Goal: Find specific fact: Find specific fact

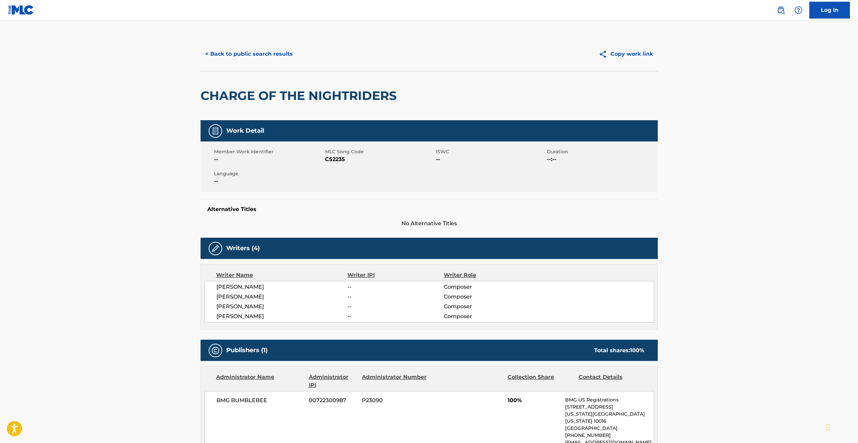
click at [211, 52] on button "< Back to public search results" at bounding box center [248, 54] width 97 height 17
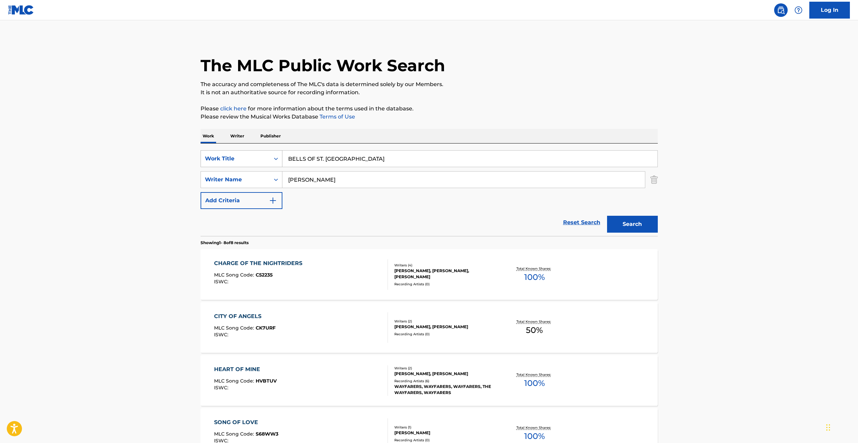
click at [258, 162] on div "Work Title" at bounding box center [235, 159] width 61 height 8
click at [248, 173] on div "MLC Song Code" at bounding box center [241, 175] width 81 height 17
click at [303, 160] on input "Search Form" at bounding box center [469, 159] width 375 height 16
paste input "W43669"
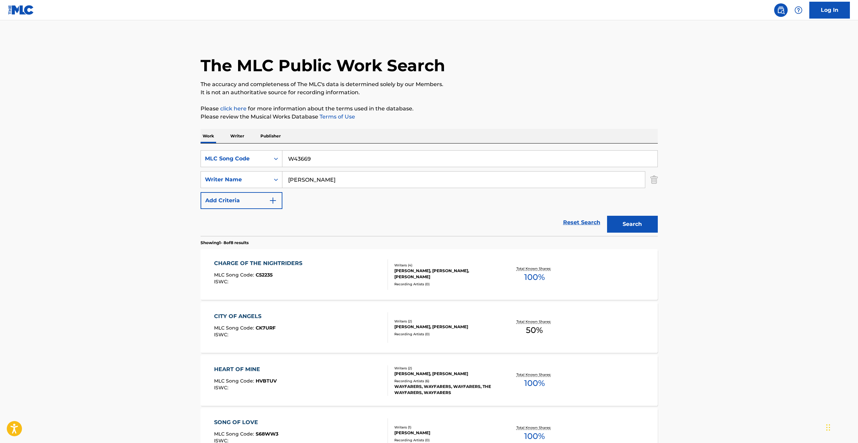
type input "W43669"
click at [296, 181] on input "[PERSON_NAME]" at bounding box center [463, 180] width 362 height 16
click at [633, 220] on button "Search" at bounding box center [632, 224] width 51 height 17
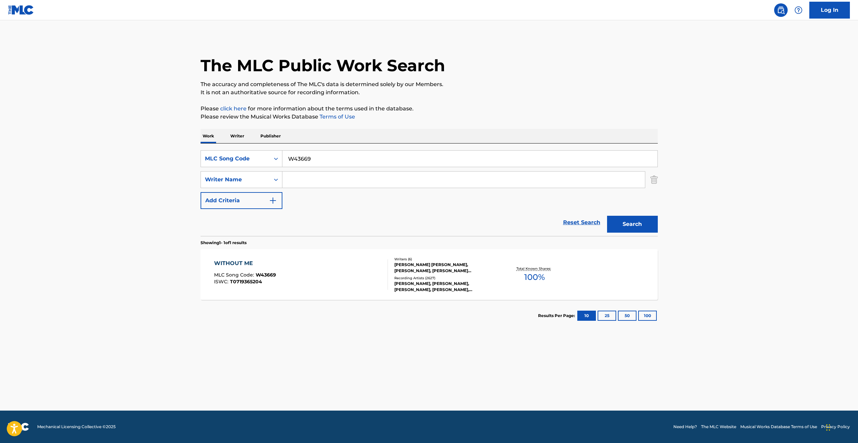
click at [283, 290] on div "WITHOUT ME MLC Song Code : W43669 ISWC : T0719365204 Writers ( 6 ) [PERSON_NAME…" at bounding box center [428, 274] width 457 height 51
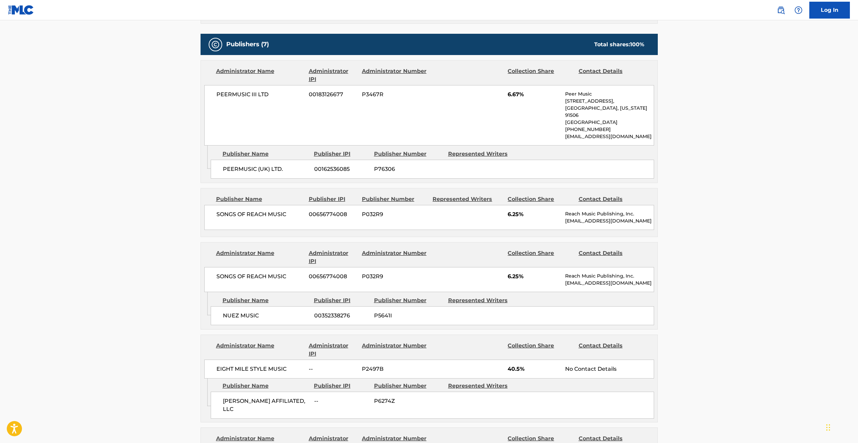
scroll to position [434, 0]
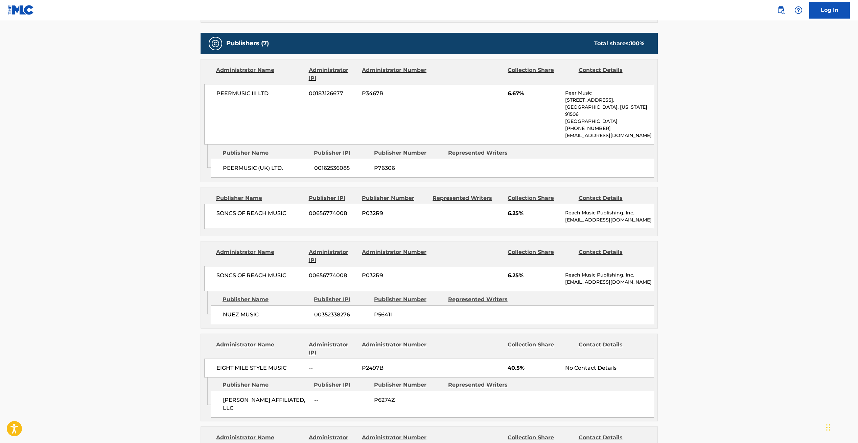
click at [245, 84] on div "PEERMUSIC III LTD 00183126677 P3467R 6.67% Peer Music [STREET_ADDRESS][US_STATE…" at bounding box center [429, 114] width 450 height 61
copy div "PEERMUSIC III LTD"
click at [258, 164] on span "PEERMUSIC (UK) LTD." at bounding box center [266, 168] width 86 height 8
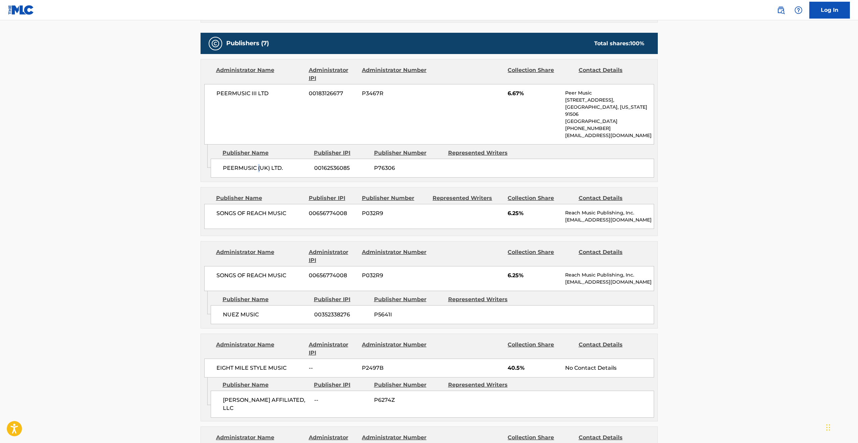
click at [258, 164] on span "PEERMUSIC (UK) LTD." at bounding box center [266, 168] width 86 height 8
copy div "PEERMUSIC (UK) LTD."
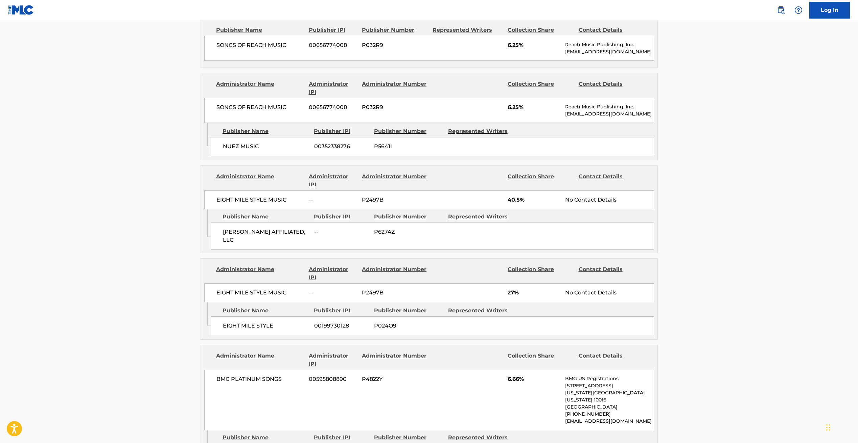
scroll to position [603, 0]
click at [252, 196] on span "EIGHT MILE STYLE MUSIC" at bounding box center [260, 200] width 88 height 8
copy div "EIGHT MILE STYLE MUSIC"
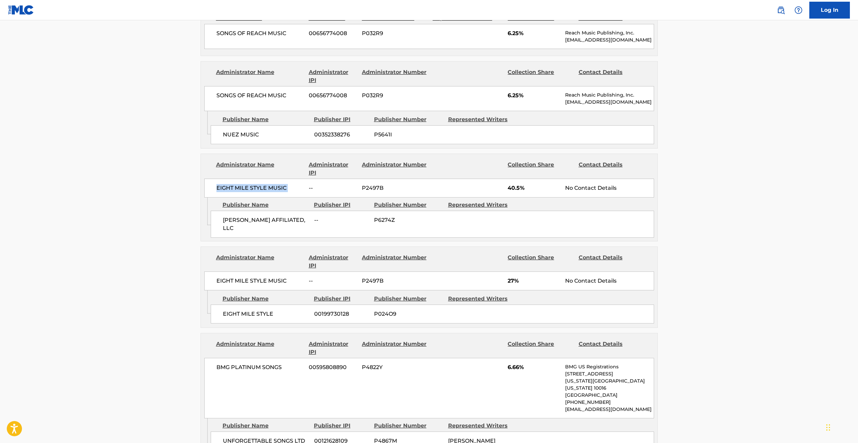
scroll to position [617, 0]
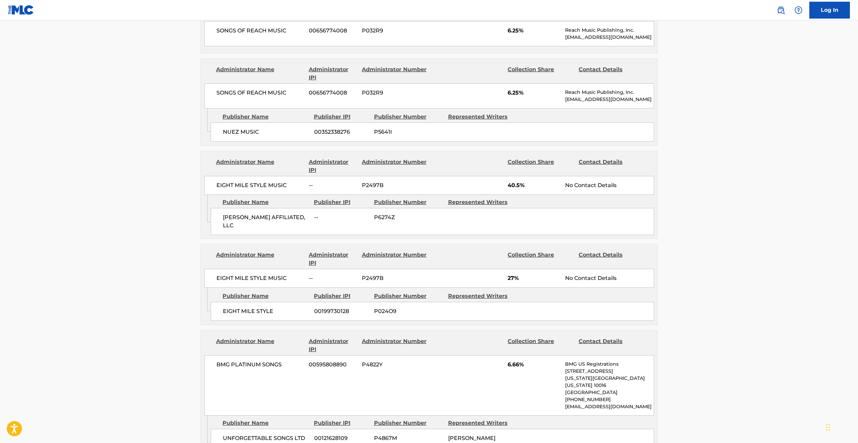
click at [240, 214] on span "[PERSON_NAME] AFFILIATED, LLC" at bounding box center [266, 222] width 86 height 16
copy div "[PERSON_NAME] AFFILIATED, LLC"
click at [244, 274] on span "EIGHT MILE STYLE MUSIC" at bounding box center [260, 278] width 88 height 8
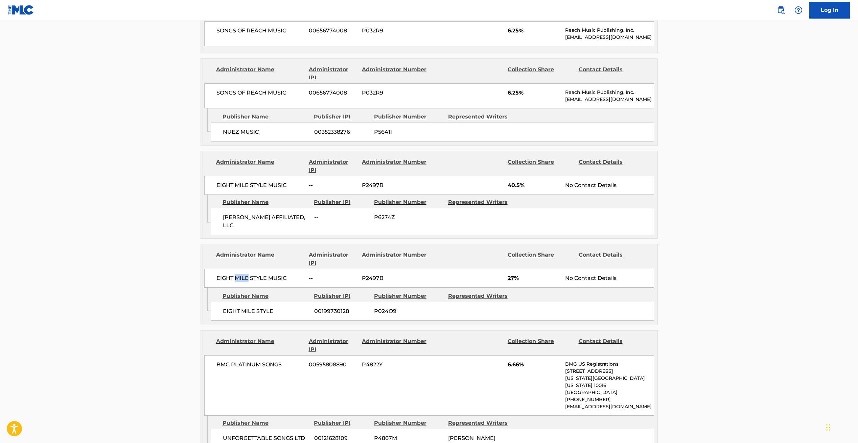
click at [244, 274] on span "EIGHT MILE STYLE MUSIC" at bounding box center [260, 278] width 88 height 8
copy div "EIGHT MILE STYLE MUSIC"
click at [235, 308] on span "EIGHT MILE STYLE" at bounding box center [266, 312] width 86 height 8
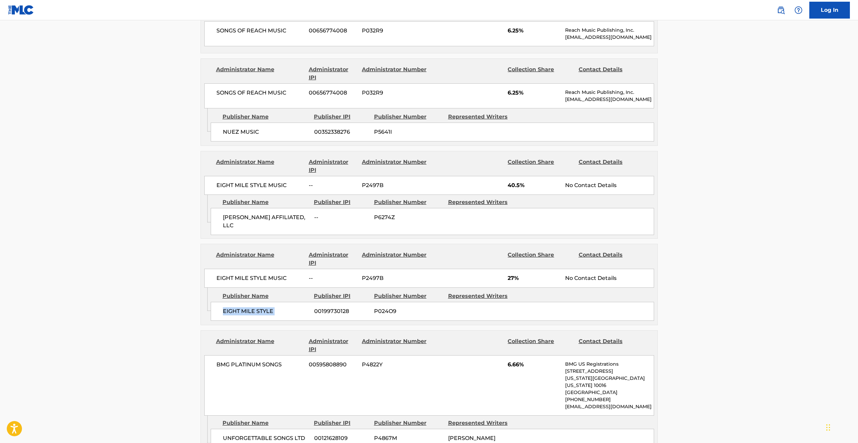
click at [235, 308] on span "EIGHT MILE STYLE" at bounding box center [266, 312] width 86 height 8
copy div "EIGHT MILE STYLE"
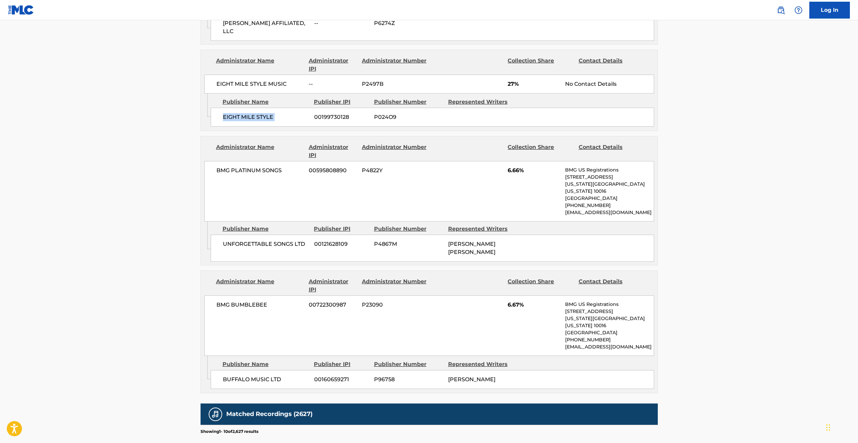
scroll to position [829, 0]
